Goal: Entertainment & Leisure: Consume media (video, audio)

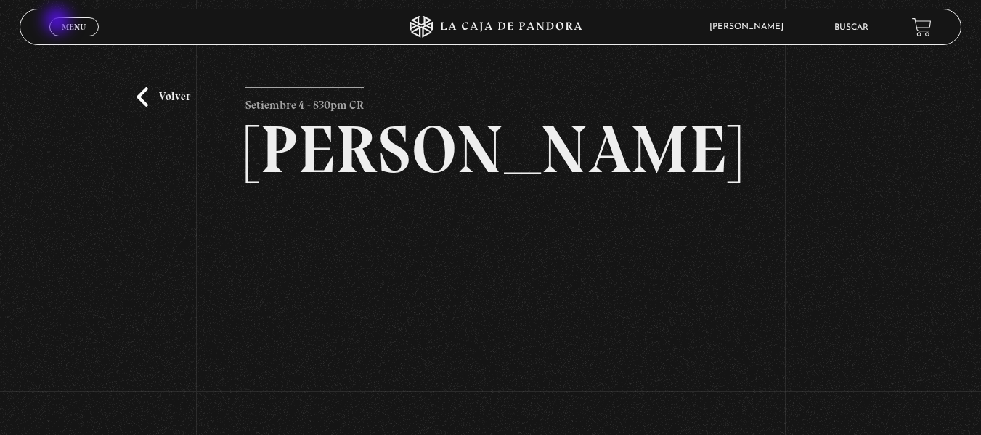
click at [59, 22] on link "Menu Cerrar" at bounding box center [73, 26] width 49 height 19
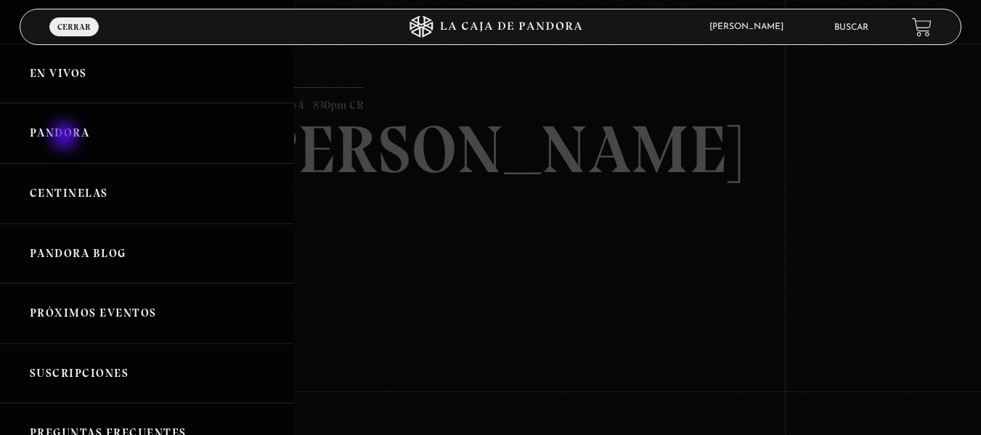
click at [66, 137] on link "Pandora" at bounding box center [147, 133] width 294 height 60
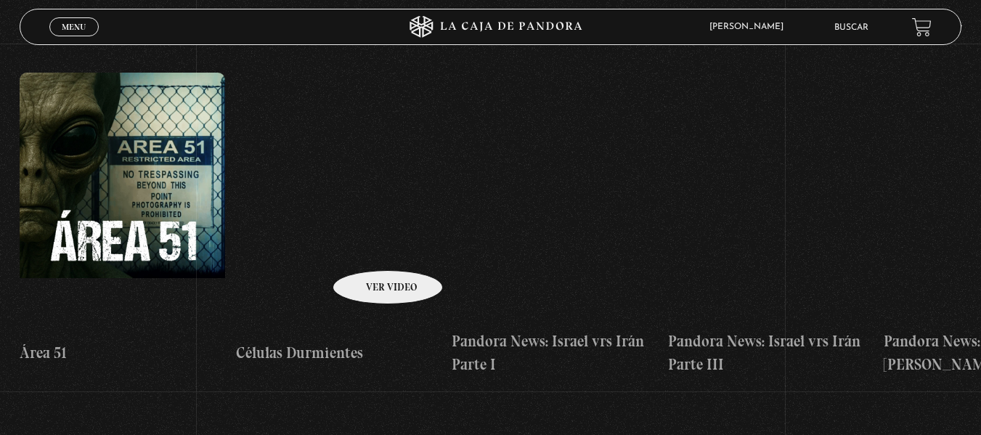
scroll to position [290, 0]
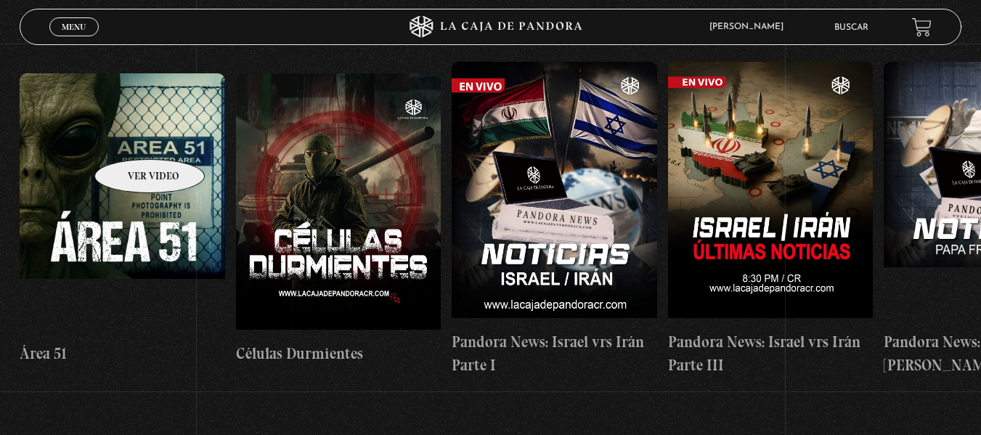
click at [131, 137] on figure at bounding box center [122, 203] width 205 height 261
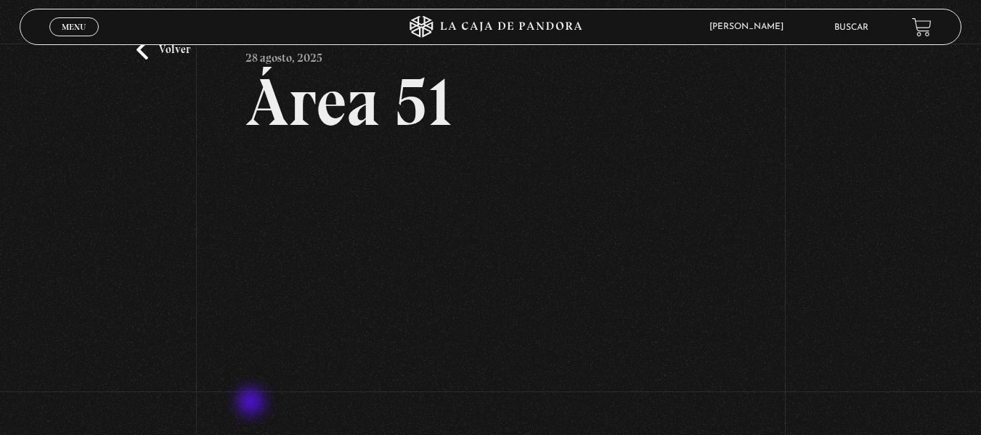
scroll to position [73, 0]
